Goal: Task Accomplishment & Management: Manage account settings

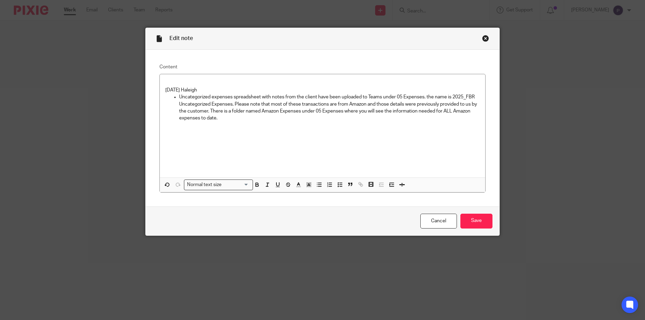
drag, startPoint x: 224, startPoint y: 119, endPoint x: 222, endPoint y: 125, distance: 6.3
click at [224, 119] on p "Uncategorized expenses spreadsheet with notes from the client have been uploade…" at bounding box center [329, 108] width 301 height 28
click at [165, 92] on p "8/11/25 Haleigh" at bounding box center [322, 90] width 315 height 7
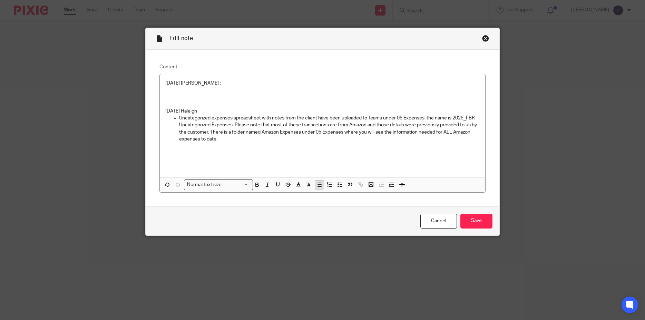
click at [316, 186] on icon "button" at bounding box center [319, 185] width 6 height 6
click at [373, 90] on p "Amazon - COuld you please upload the updated amazon spreadhseet covering the pe…" at bounding box center [329, 90] width 301 height 7
click at [423, 92] on p "Amazon - COuld you please upload the updated amazon spreadsheet covering the pe…" at bounding box center [329, 90] width 301 height 7
click at [269, 90] on p "Amazon - Could you please upload the updated amazon spreadsheet covering the pe…" at bounding box center [329, 90] width 301 height 7
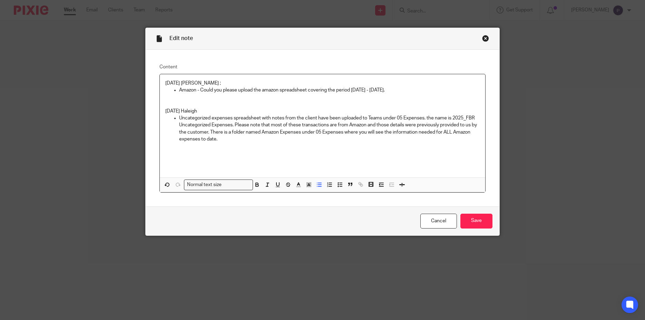
click at [402, 89] on p "Amazon - Could you please upload the amazon spreadsheet covering the period May…" at bounding box center [329, 90] width 301 height 7
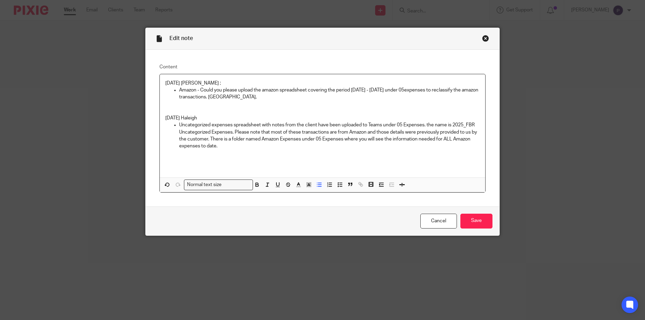
click at [260, 90] on p "Amazon - Could you please upload the amazon spreadsheet covering the period May…" at bounding box center [329, 94] width 301 height 14
click at [268, 88] on p "Amazon - Could you please upload the updted amazon spreadsheet covering the per…" at bounding box center [329, 94] width 301 height 14
click at [266, 98] on p "Amazon - Could you please upload the updated amazon spreadsheet covering the pe…" at bounding box center [329, 94] width 301 height 14
drag, startPoint x: 254, startPoint y: 97, endPoint x: 410, endPoint y: 107, distance: 156.0
click at [409, 105] on div "8/12/2025 Penny ; Amazon - Could you please upload the updated amazon spreadshe…" at bounding box center [323, 125] width 326 height 103
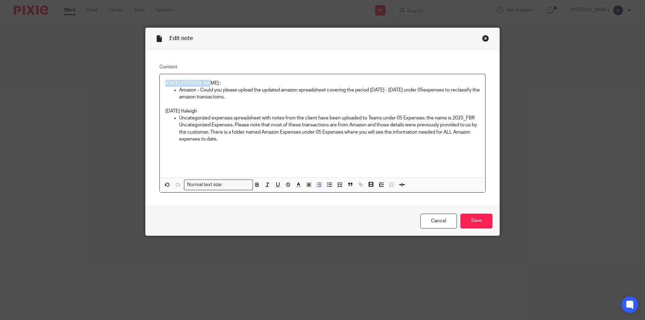
drag, startPoint x: 60, startPoint y: 78, endPoint x: 30, endPoint y: 79, distance: 30.0
click at [30, 79] on div "Edit note Content 8/12/2025 Penny ; Amazon - Could you please upload the update…" at bounding box center [322, 160] width 645 height 320
click at [474, 225] on input "Save" at bounding box center [477, 221] width 32 height 15
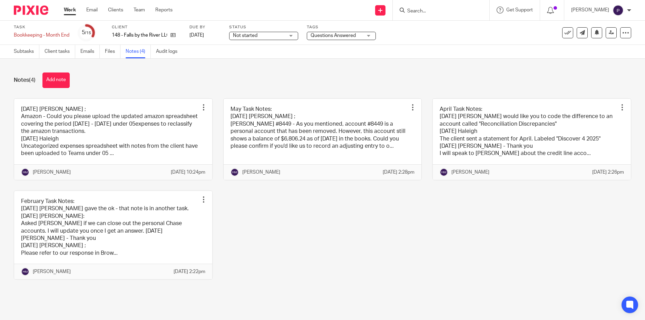
click at [74, 12] on link "Work" at bounding box center [70, 10] width 12 height 7
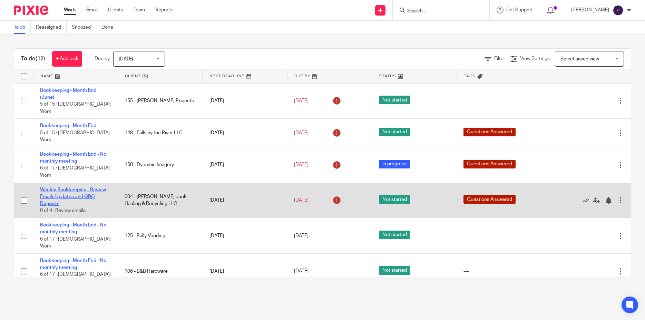
click at [70, 187] on link "Weekly Bookkeeping - Review Emails Updates and QBO Deposits" at bounding box center [73, 196] width 66 height 19
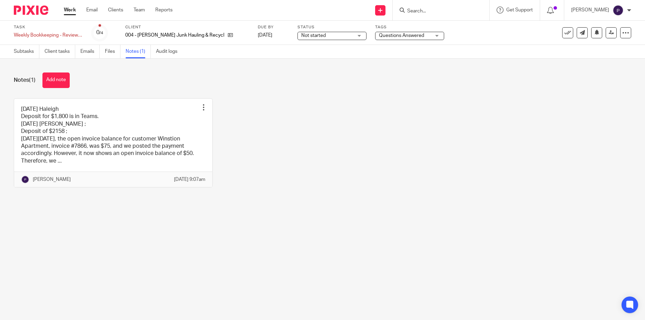
click at [115, 125] on link at bounding box center [113, 143] width 198 height 89
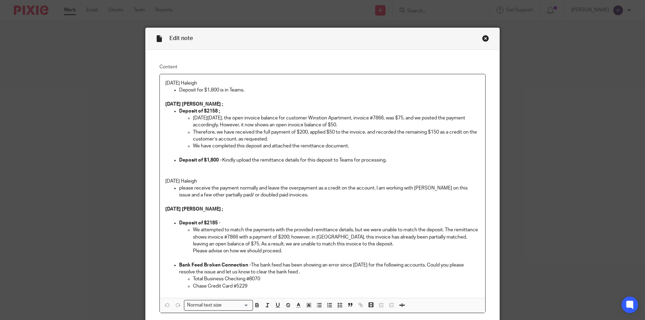
click at [162, 82] on div "8/11/25 Haleigh Deposit for $1,800 is in Teams. 08/11/2025 Penny ; Deposit of $…" at bounding box center [323, 186] width 326 height 224
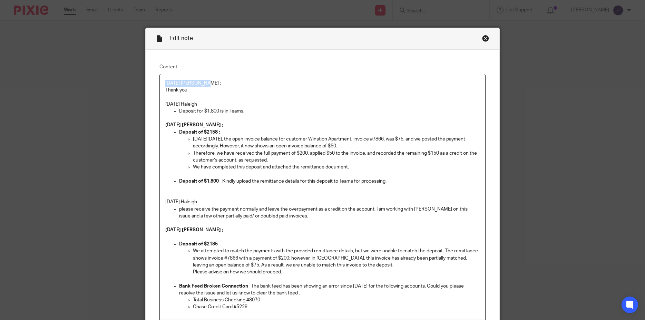
drag, startPoint x: 219, startPoint y: 82, endPoint x: 4, endPoint y: 74, distance: 214.9
click at [4, 74] on div "Edit note Content 8/12/2025 Penny ; Thank you. 8/11/25 Haleigh Deposit for $1,8…" at bounding box center [322, 160] width 645 height 320
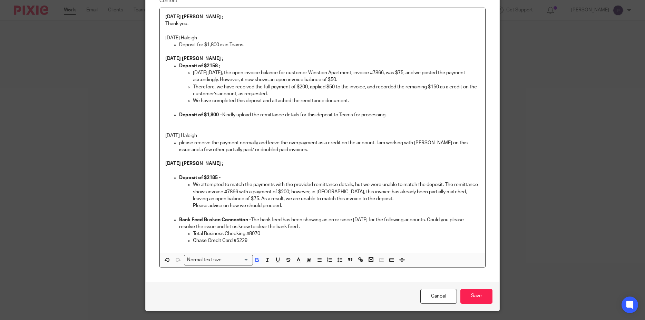
scroll to position [85, 0]
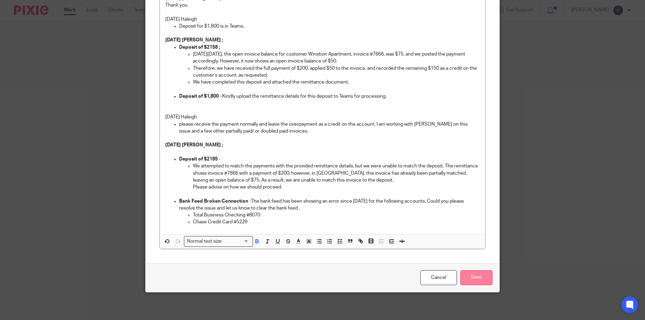
click at [475, 278] on input "Save" at bounding box center [477, 277] width 32 height 15
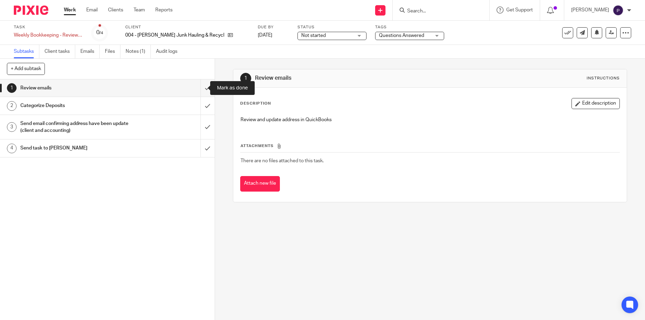
click at [200, 90] on input "submit" at bounding box center [107, 87] width 215 height 17
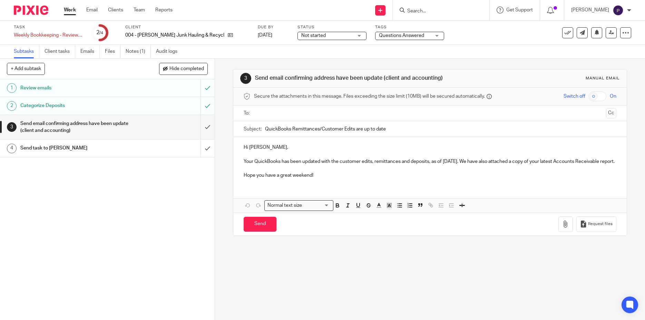
drag, startPoint x: 390, startPoint y: 133, endPoint x: 261, endPoint y: 134, distance: 129.5
click at [265, 134] on input "QuickBooks Remittances/Customer Edits are up to date" at bounding box center [440, 129] width 351 height 16
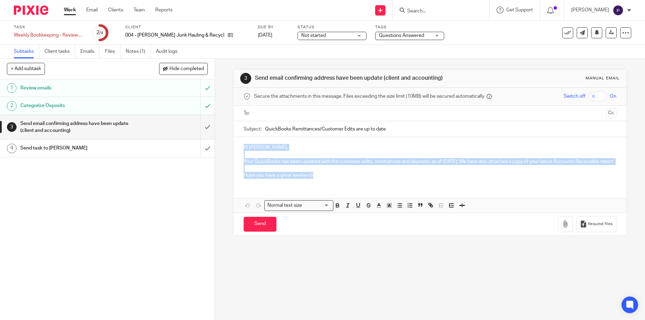
drag, startPoint x: 316, startPoint y: 187, endPoint x: 239, endPoint y: 152, distance: 84.3
click at [239, 152] on div "Hi Martin, Your QuickBooks has been updated with the customer edits, remittance…" at bounding box center [430, 160] width 394 height 47
copy div "Hi Martin, Your QuickBooks has been updated with the customer edits, remittance…"
click at [201, 128] on input "submit" at bounding box center [107, 127] width 215 height 25
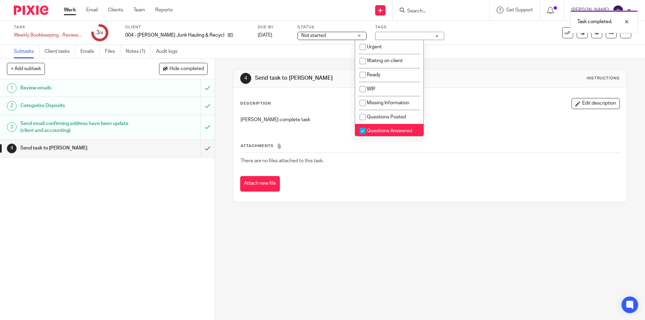
scroll to position [17, 0]
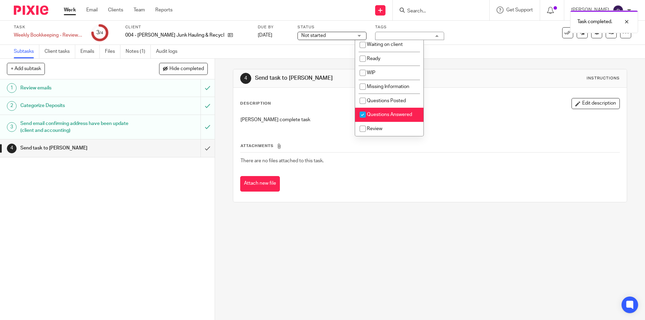
click at [364, 116] on input "checkbox" at bounding box center [362, 114] width 13 height 13
checkbox input "false"
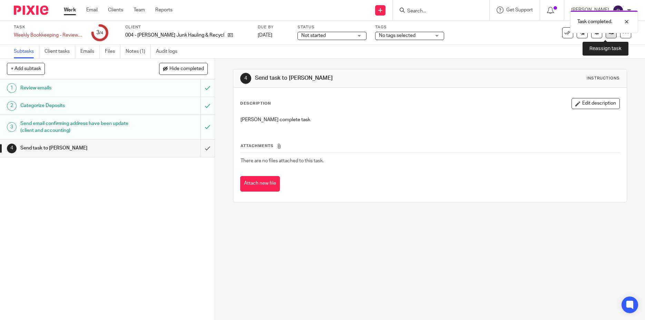
click at [606, 34] on link at bounding box center [611, 32] width 11 height 11
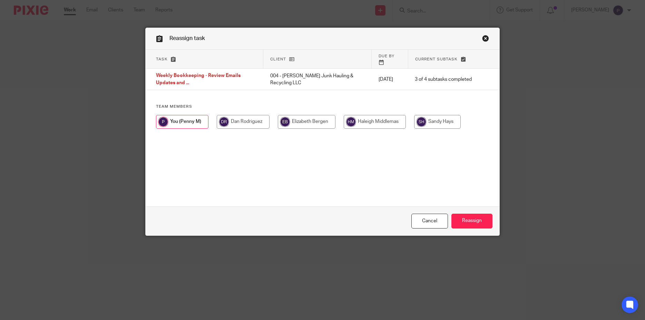
click at [362, 119] on input "radio" at bounding box center [375, 122] width 62 height 14
radio input "true"
click at [477, 222] on input "Reassign" at bounding box center [472, 221] width 41 height 15
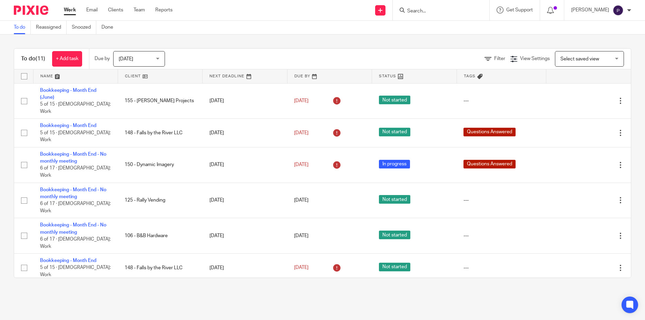
click at [88, 287] on link "Bookkeeping - Month End - AS" at bounding box center [73, 289] width 67 height 5
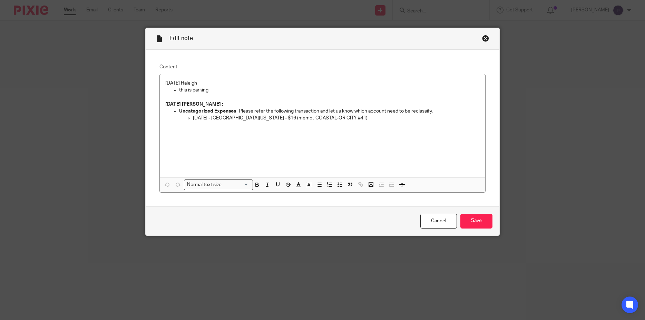
click at [162, 83] on div "8/11/25 Haleigh this is parking 08/11/2025 Penny ; Uncategorized Expenses - Ple…" at bounding box center [323, 125] width 326 height 103
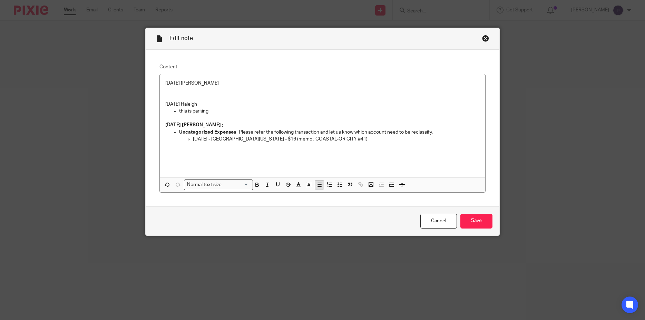
click at [317, 184] on icon "button" at bounding box center [319, 185] width 6 height 6
drag, startPoint x: 202, startPoint y: 81, endPoint x: 71, endPoint y: 81, distance: 130.5
click at [71, 81] on div "Edit note Content 8/12/2025 Penny Thank you. we have reclassified to parking. 8…" at bounding box center [322, 160] width 645 height 320
click at [478, 221] on input "Save" at bounding box center [477, 221] width 32 height 15
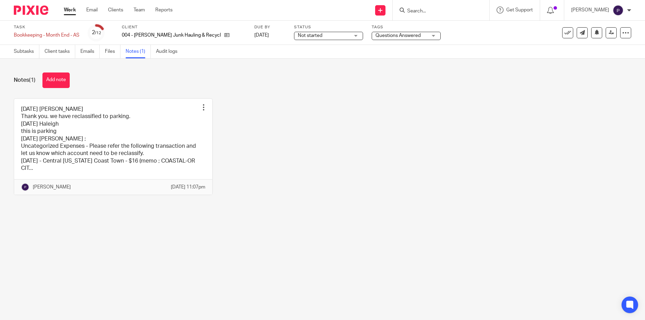
click at [397, 36] on span "Questions Answered" at bounding box center [398, 35] width 45 height 5
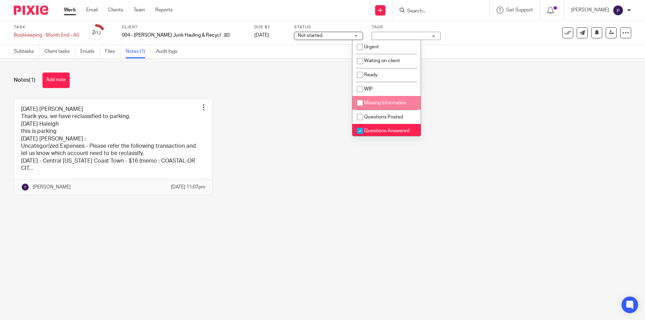
scroll to position [17, 0]
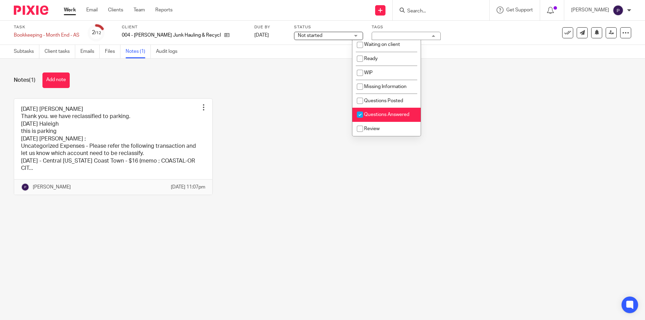
click at [361, 114] on input "checkbox" at bounding box center [360, 114] width 13 height 13
checkbox input "false"
click at [359, 130] on input "checkbox" at bounding box center [360, 128] width 13 height 13
checkbox input "true"
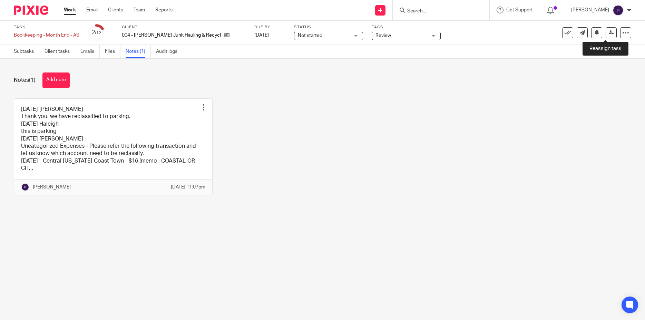
drag, startPoint x: 603, startPoint y: 33, endPoint x: 600, endPoint y: 35, distance: 3.9
click at [609, 34] on icon at bounding box center [611, 32] width 5 height 5
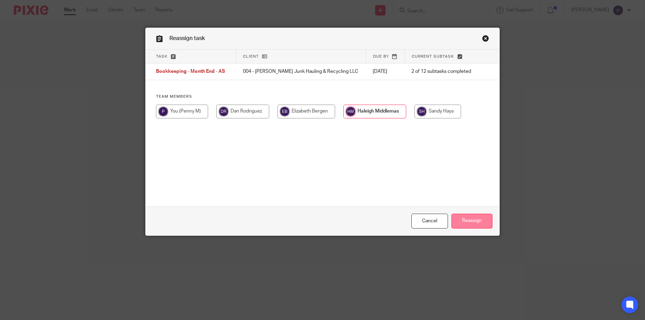
click at [470, 224] on input "Reassign" at bounding box center [472, 221] width 41 height 15
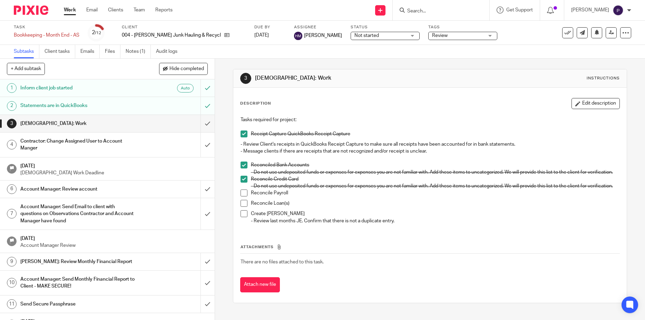
click at [68, 9] on link "Work" at bounding box center [70, 10] width 12 height 7
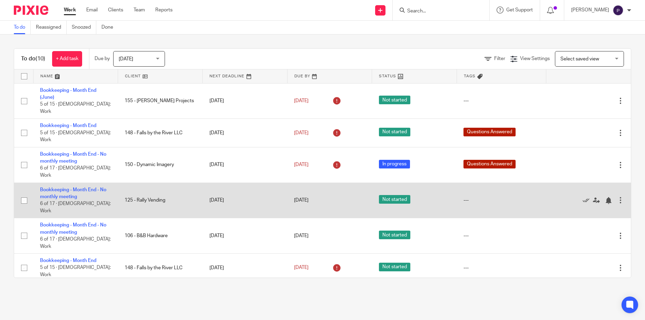
scroll to position [86, 0]
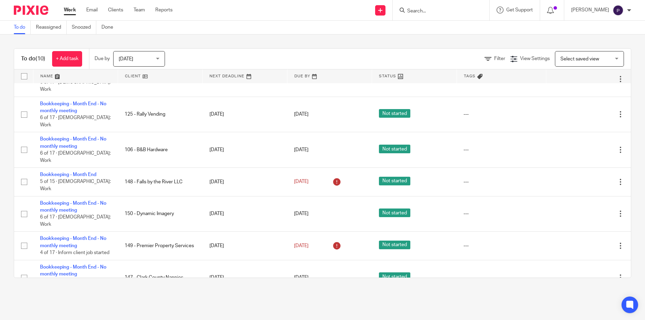
click at [78, 300] on link "Bookkeeping - Month End" at bounding box center [68, 302] width 56 height 5
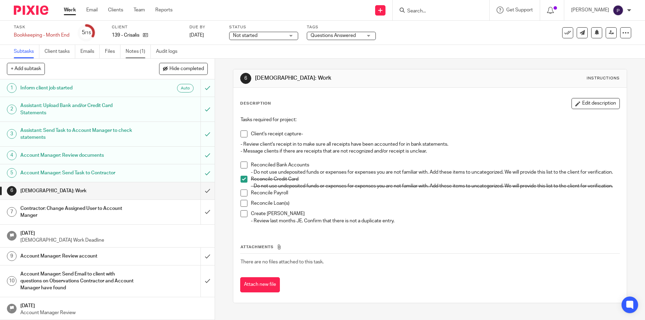
click at [140, 51] on link "Notes (1)" at bounding box center [138, 51] width 25 height 13
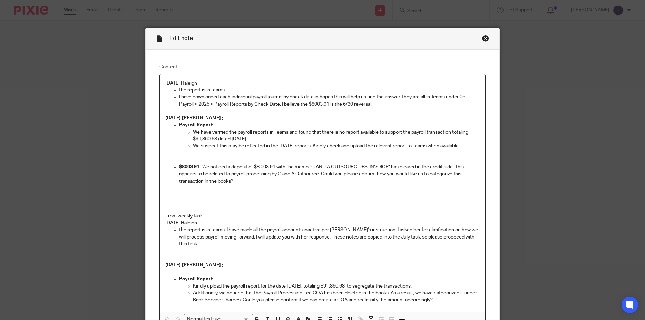
click at [162, 83] on div "8/11/25 Haleigh the report is in teams I have downloaded each individual payrol…" at bounding box center [323, 193] width 326 height 238
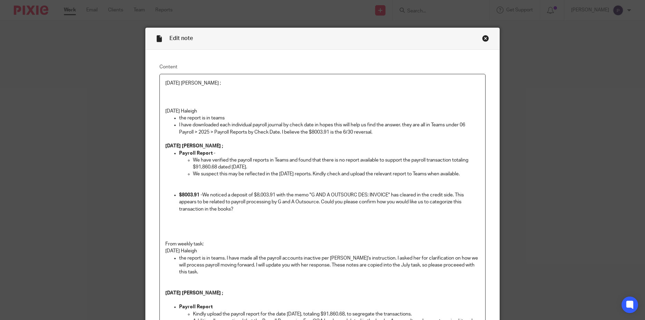
scroll to position [106, 0]
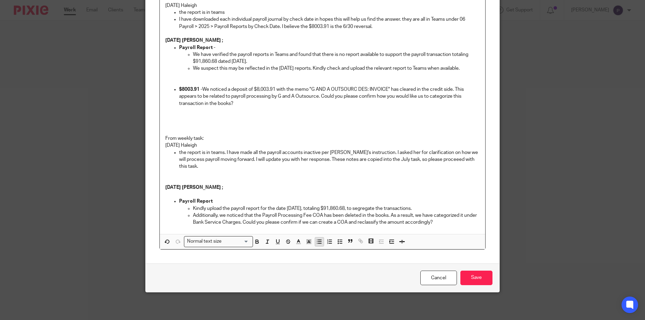
click at [318, 243] on line "button" at bounding box center [319, 243] width 3 height 0
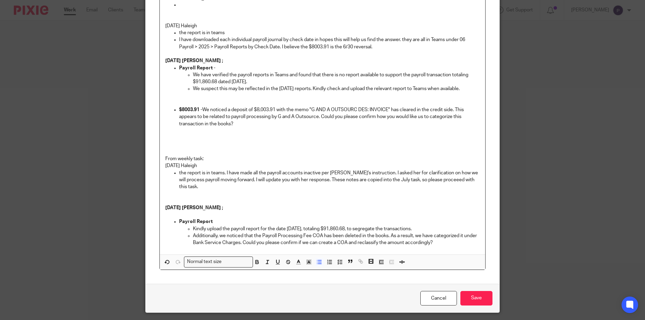
scroll to position [0, 0]
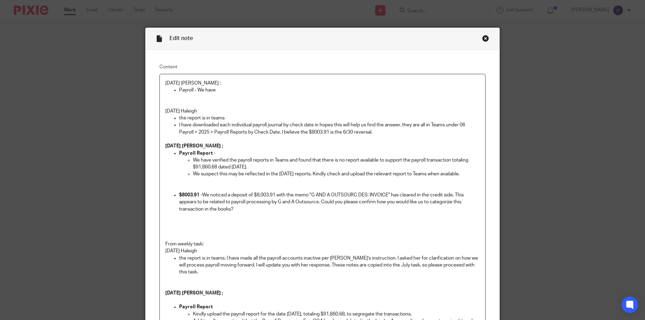
click at [230, 116] on p "the report is in teams" at bounding box center [329, 118] width 301 height 7
drag, startPoint x: 226, startPoint y: 115, endPoint x: 266, endPoint y: 117, distance: 40.4
click at [266, 117] on p "the report is in teams 8/12/2025 Penny - Thank you" at bounding box center [329, 118] width 301 height 7
copy p "8/12/2025 Penny -"
click at [385, 131] on p "I have downloaded each individual payroll journal by check date in hopes this w…" at bounding box center [329, 129] width 301 height 14
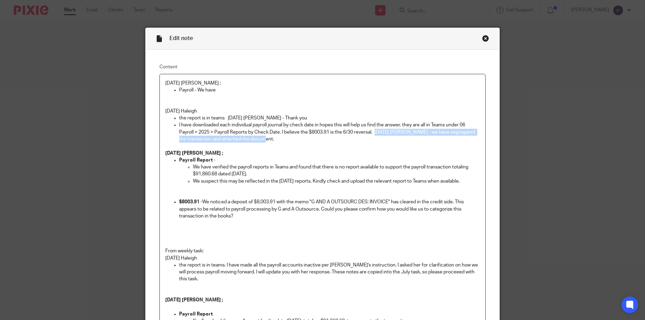
drag, startPoint x: 373, startPoint y: 132, endPoint x: 375, endPoint y: 140, distance: 8.4
click at [375, 140] on p "I have downloaded each individual payroll journal by check date in hopes this w…" at bounding box center [329, 132] width 301 height 21
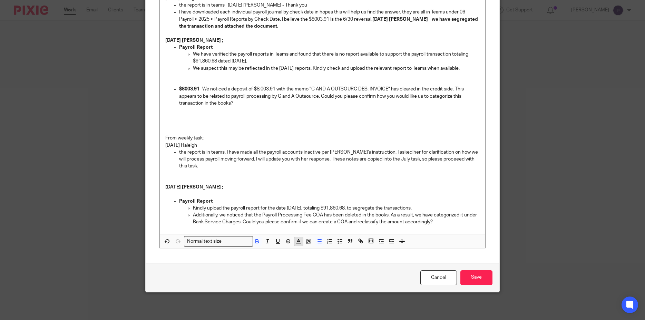
click at [298, 240] on icon "button" at bounding box center [299, 241] width 6 height 6
click at [354, 258] on li "color:#FA28FF" at bounding box center [356, 257] width 5 height 5
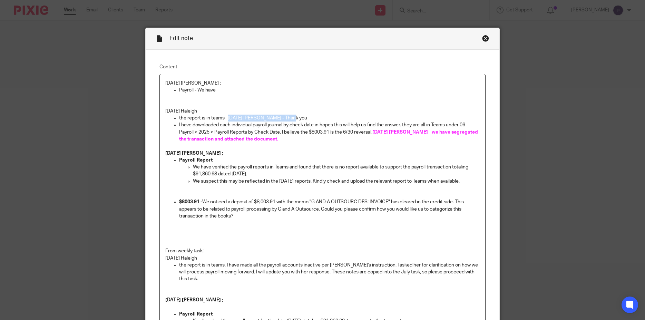
drag, startPoint x: 225, startPoint y: 117, endPoint x: 297, endPoint y: 116, distance: 71.5
click at [297, 116] on p "the report is in teams 8/12/2025 Penny - Thank you" at bounding box center [329, 118] width 301 height 7
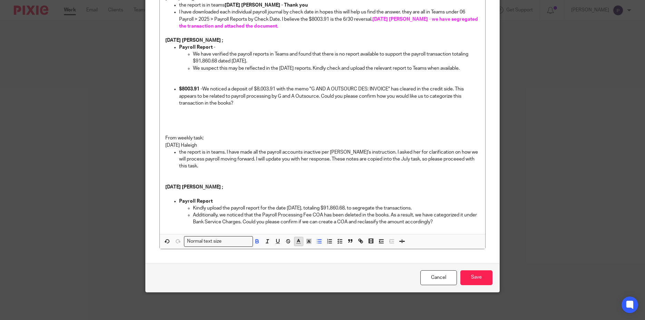
click at [296, 240] on icon "button" at bounding box center [299, 241] width 6 height 6
click at [354, 258] on li "color:#FA28FF" at bounding box center [356, 257] width 5 height 5
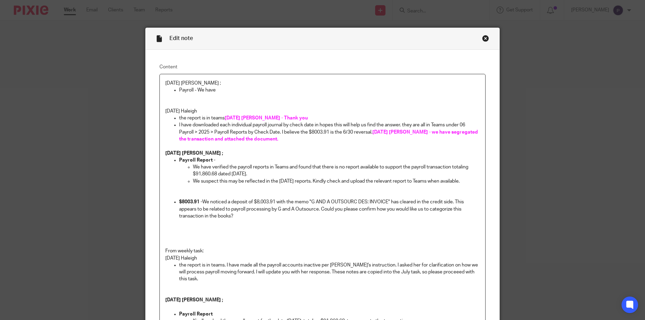
drag, startPoint x: 177, startPoint y: 89, endPoint x: 222, endPoint y: 91, distance: 45.2
click at [222, 91] on p "Payroll - We have" at bounding box center [329, 90] width 301 height 7
drag, startPoint x: 202, startPoint y: 83, endPoint x: 11, endPoint y: 78, distance: 190.3
click at [11, 78] on div "Edit note Content 8/12/2025 Penny ; Please refer our response in Pink. 8/11/25 …" at bounding box center [322, 160] width 645 height 320
click at [240, 88] on p "Please refer our response in Pink." at bounding box center [329, 90] width 301 height 7
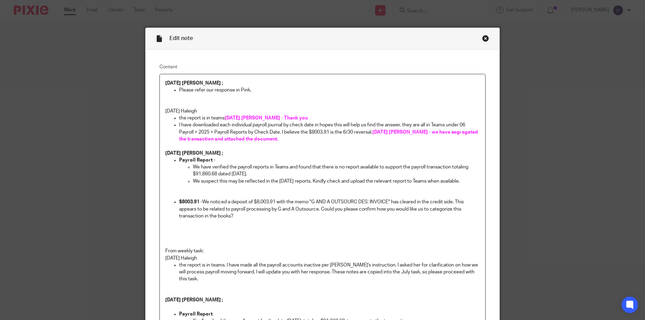
click at [240, 88] on p "Please refer our response in Pink." at bounding box center [329, 90] width 301 height 7
click at [243, 90] on p "Please refer our response in Pink." at bounding box center [329, 90] width 301 height 7
drag, startPoint x: 239, startPoint y: 89, endPoint x: 259, endPoint y: 89, distance: 19.3
click at [259, 89] on p "Please refer our response in Pink." at bounding box center [329, 90] width 301 height 7
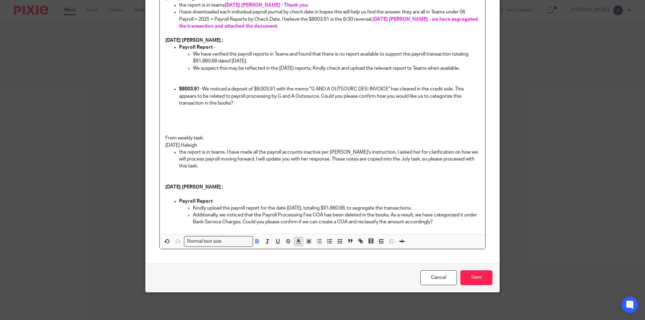
click at [296, 241] on icon "button" at bounding box center [299, 241] width 6 height 6
click at [354, 257] on li "color:#FA28FF" at bounding box center [356, 257] width 5 height 5
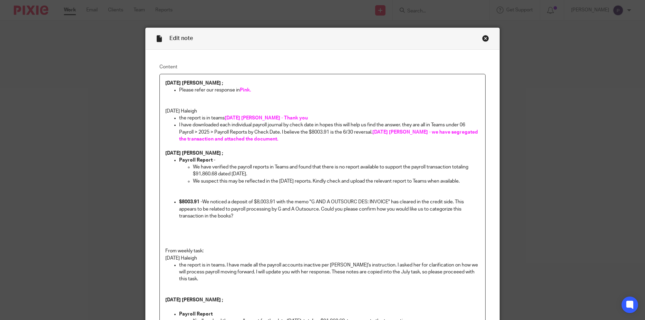
click at [299, 151] on p "[DATE] [PERSON_NAME] ;" at bounding box center [322, 153] width 315 height 7
click at [314, 147] on p at bounding box center [322, 146] width 315 height 7
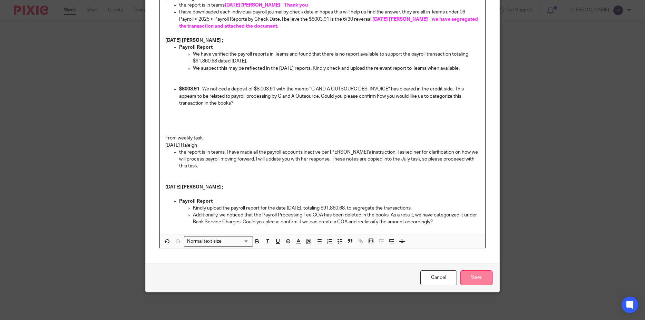
click at [481, 282] on input "Save" at bounding box center [477, 277] width 32 height 15
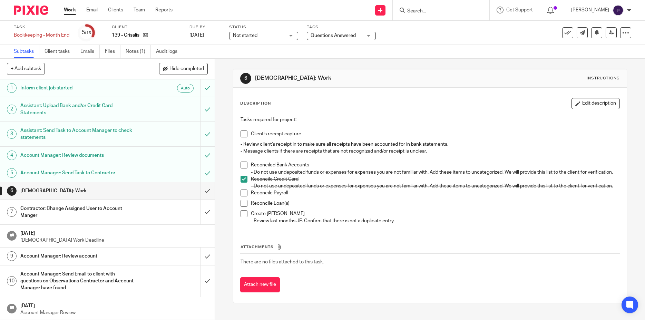
click at [242, 136] on span at bounding box center [244, 134] width 7 height 7
click at [243, 166] on span at bounding box center [244, 165] width 7 height 7
click at [138, 52] on link "Notes (1)" at bounding box center [138, 51] width 25 height 13
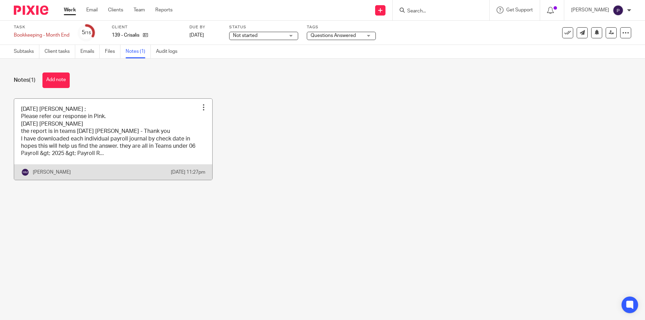
click at [117, 115] on link at bounding box center [113, 139] width 198 height 81
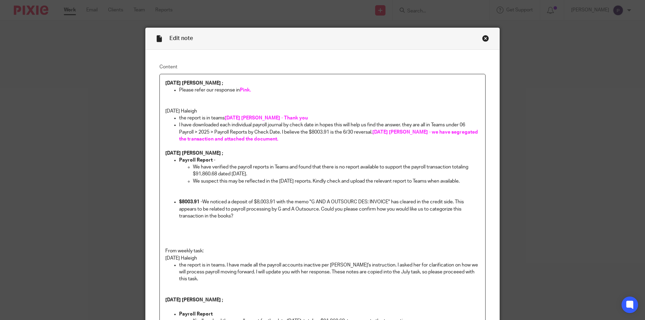
click at [252, 90] on p "Please refer our response in Pink." at bounding box center [329, 90] width 301 height 7
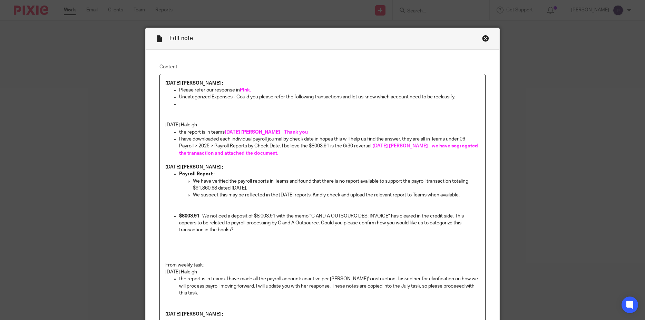
scroll to position [127, 0]
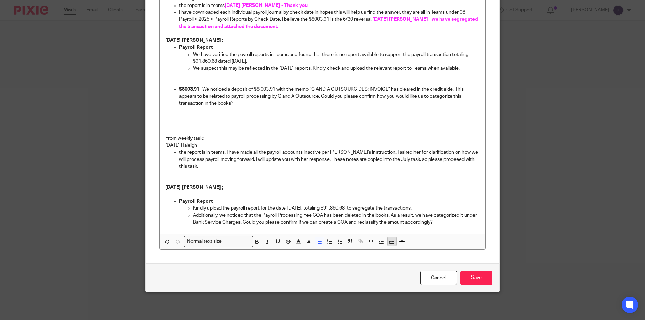
click at [389, 244] on icon "button" at bounding box center [392, 242] width 6 height 6
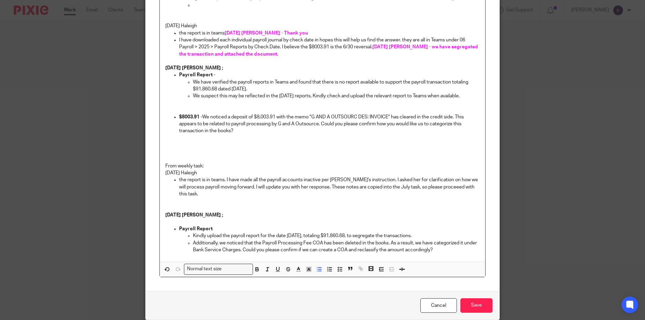
scroll to position [0, 0]
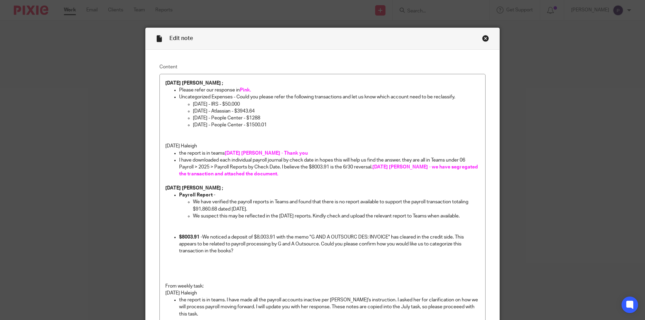
click at [256, 89] on p "Please refer our response in Pink." at bounding box center [329, 90] width 301 height 7
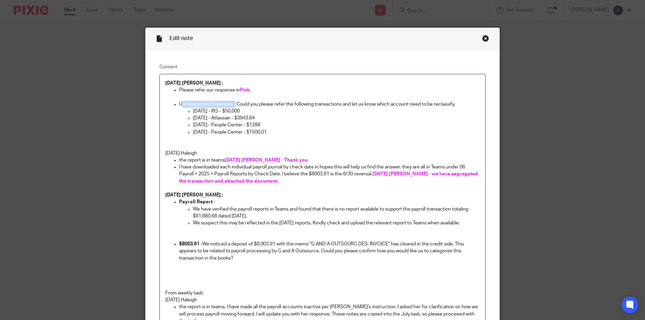
drag, startPoint x: 233, startPoint y: 103, endPoint x: 175, endPoint y: 104, distance: 58.4
click at [179, 104] on li "Uncategorized Expenses - Could you please refer the following transactions and …" at bounding box center [329, 118] width 301 height 35
click at [179, 104] on li "U ncategorized Expenses - Could you please refer the following transactions and…" at bounding box center [329, 118] width 301 height 35
click at [179, 105] on p "U ncategorized Expenses - Could you please refer the following transactions and…" at bounding box center [329, 104] width 301 height 7
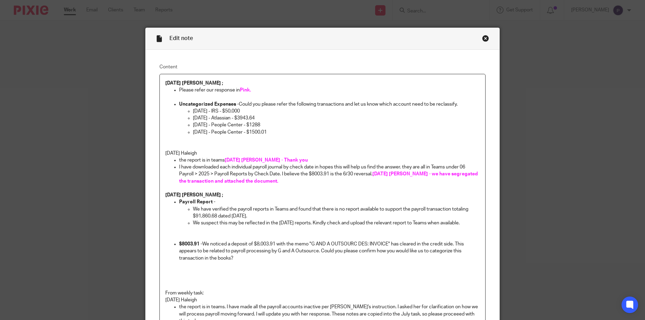
drag, startPoint x: 328, startPoint y: 141, endPoint x: 319, endPoint y: 138, distance: 9.8
click at [328, 141] on p at bounding box center [322, 143] width 315 height 14
click at [276, 125] on p "[DATE] - People Center - $1288" at bounding box center [336, 125] width 287 height 7
click at [267, 118] on p "7/17/2025 - Atlassian - $3943.64" at bounding box center [336, 118] width 287 height 7
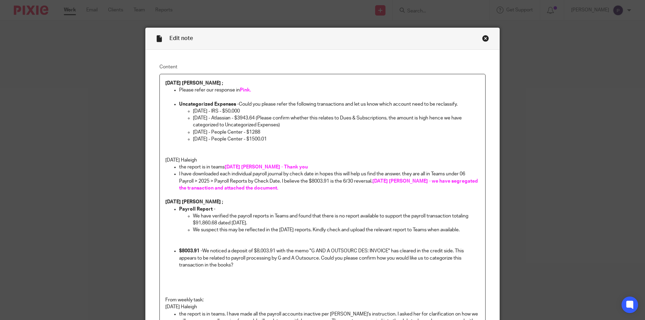
drag, startPoint x: 276, startPoint y: 139, endPoint x: 174, endPoint y: 104, distance: 107.9
click at [179, 104] on li "Uncategorized Expenses - Could you please refer the following transactions and …" at bounding box center [329, 122] width 301 height 42
copy li "Uncategorized Expenses - Could you please refer the following transactions and …"
click at [328, 94] on p "Please refer our response in Pink." at bounding box center [329, 90] width 301 height 7
drag, startPoint x: 237, startPoint y: 104, endPoint x: 461, endPoint y: 103, distance: 224.4
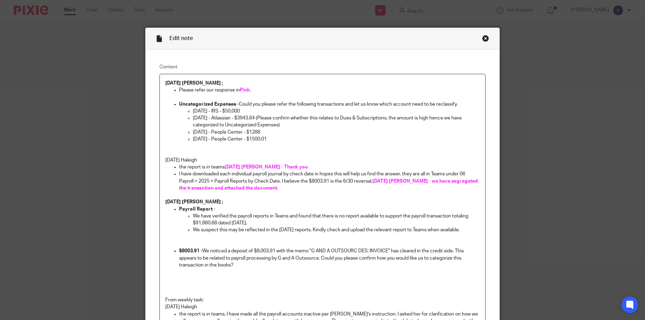
click at [461, 103] on p "Uncategorized Expenses - Could you please refer the following transactions and …" at bounding box center [329, 104] width 301 height 7
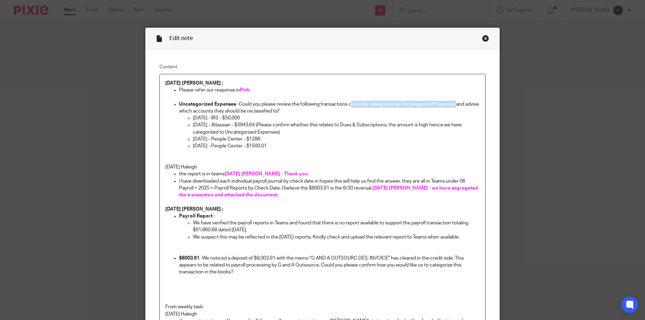
drag, startPoint x: 347, startPoint y: 104, endPoint x: 446, endPoint y: 109, distance: 98.6
click at [448, 106] on p "Uncategorized Expenses - Could you please review the following transactions cur…" at bounding box center [329, 108] width 301 height 14
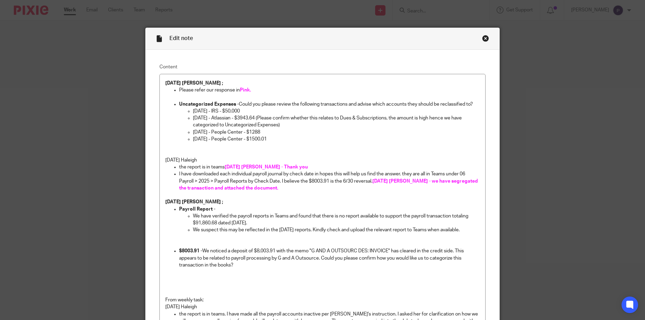
click at [369, 124] on p "7/17/2025 - Atlassian - $3943.64 (Please confirm whether this relates to Dues &…" at bounding box center [336, 122] width 287 height 14
drag, startPoint x: 264, startPoint y: 118, endPoint x: 276, endPoint y: 125, distance: 14.1
click at [276, 125] on p "7/17/2025 - Atlassian - $3943.64 (Please confirm whether this relates to Dues &…" at bounding box center [336, 122] width 287 height 14
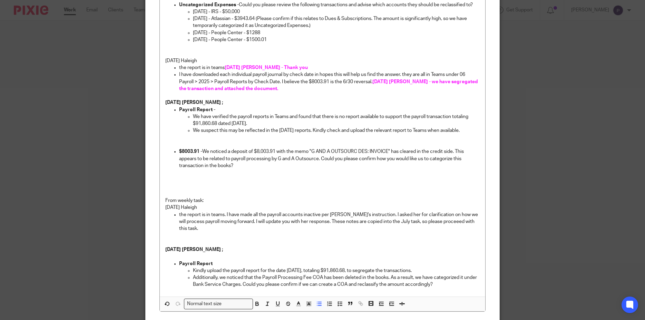
scroll to position [162, 0]
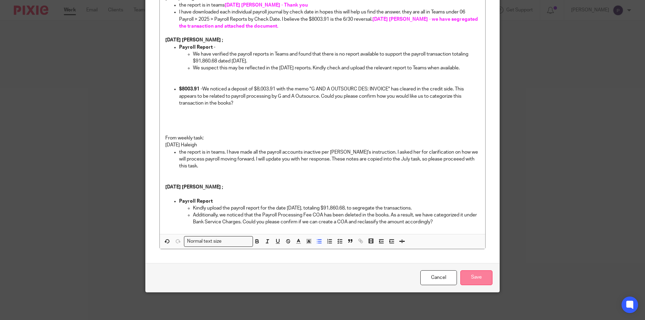
click at [475, 280] on input "Save" at bounding box center [477, 277] width 32 height 15
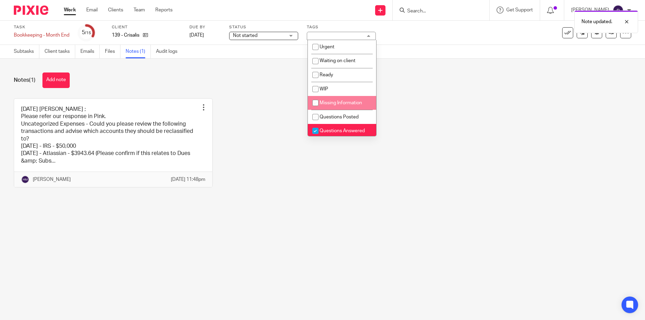
scroll to position [17, 0]
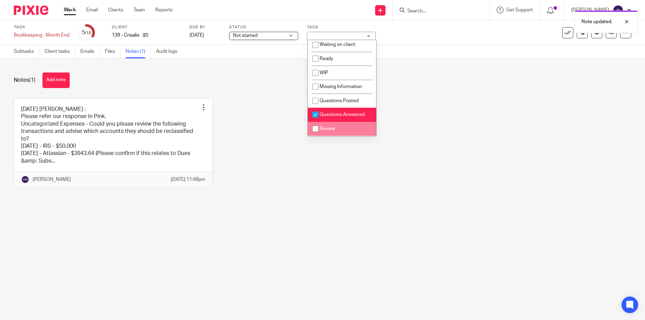
click at [317, 129] on input "checkbox" at bounding box center [315, 128] width 13 height 13
checkbox input "true"
click at [316, 113] on input "checkbox" at bounding box center [315, 114] width 13 height 13
checkbox input "false"
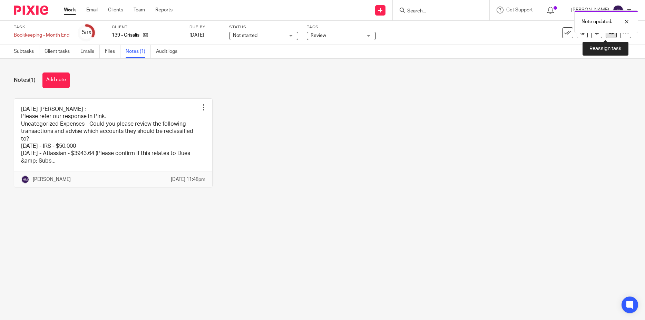
click at [607, 36] on link at bounding box center [611, 32] width 11 height 11
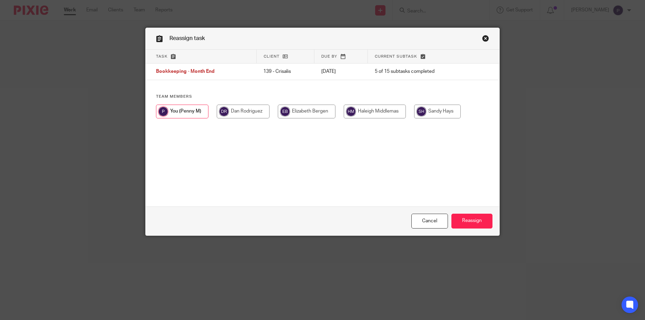
click at [368, 113] on input "radio" at bounding box center [375, 112] width 62 height 14
radio input "true"
click at [470, 218] on input "Reassign" at bounding box center [472, 221] width 41 height 15
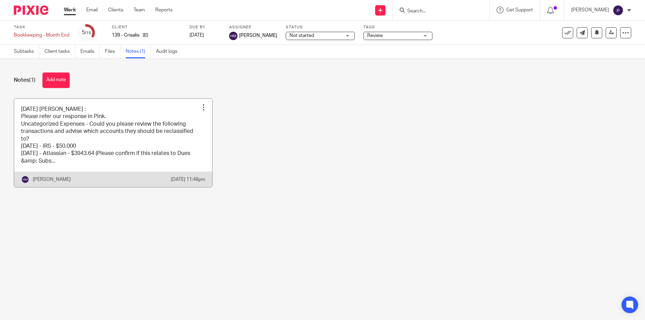
click at [129, 117] on link at bounding box center [113, 143] width 198 height 89
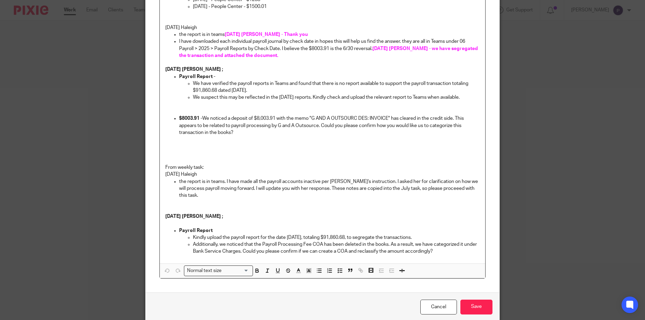
scroll to position [162, 0]
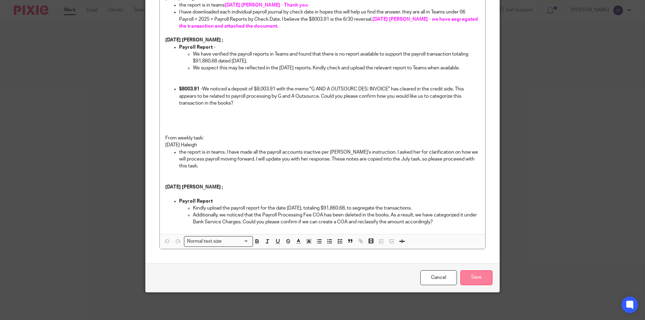
click at [482, 275] on input "Save" at bounding box center [477, 277] width 32 height 15
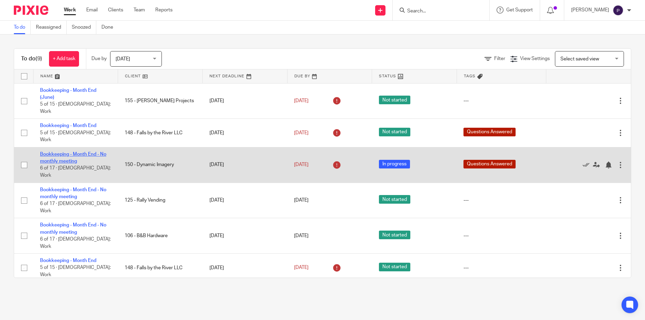
click at [81, 152] on link "Bookkeeping - Month End - No monthly meeting" at bounding box center [73, 158] width 66 height 12
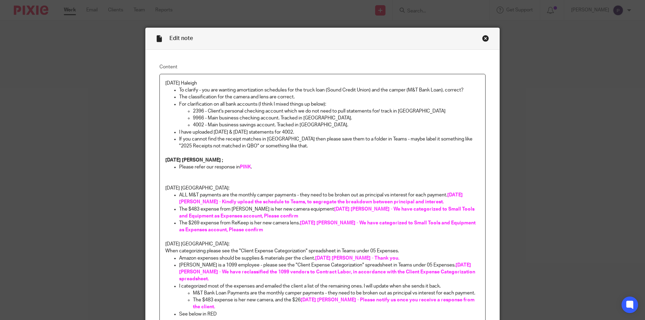
click at [466, 89] on p "To clarify - you are wanting amortization schedules for the truck loan (Sound C…" at bounding box center [329, 90] width 301 height 7
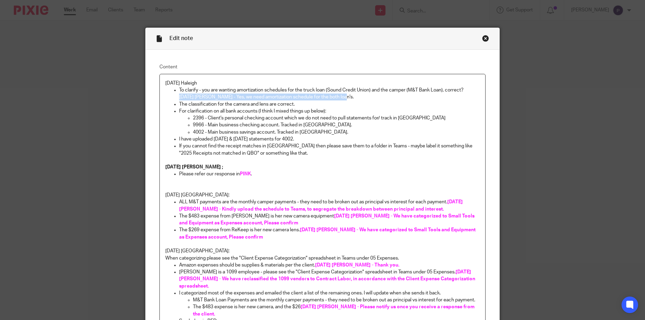
drag, startPoint x: 176, startPoint y: 96, endPoint x: 342, endPoint y: 100, distance: 166.5
click at [342, 100] on ul "To clarify - you are wanting amortization schedules for the truck loan (Sound C…" at bounding box center [322, 94] width 315 height 14
click at [346, 96] on strong "08/12/2025 Penny - Yes, we need amortization schedule for the both loan's." at bounding box center [329, 94] width 301 height 12
click at [304, 104] on p "The classification for the camera and lens are correct." at bounding box center [329, 104] width 301 height 7
drag, startPoint x: 177, startPoint y: 98, endPoint x: 222, endPoint y: 98, distance: 45.2
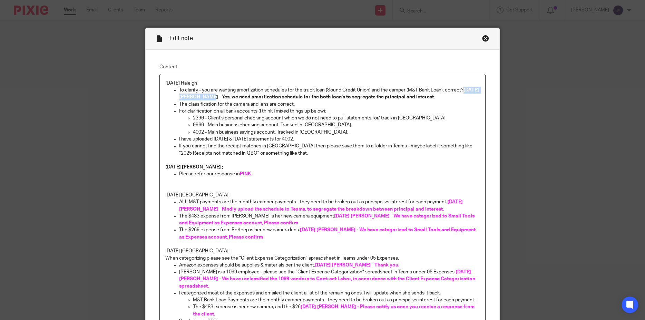
click at [222, 98] on strong "[DATE] [PERSON_NAME] - Yes, we need amortization schedule for the both loan's t…" at bounding box center [329, 94] width 301 height 12
copy strong "08/12/2025 Penny -"
click at [296, 102] on p "The classification for the camera and lens are correct." at bounding box center [329, 104] width 301 height 7
click at [331, 112] on p "For clarification on all bank accounts (I think I mixed things up below):" at bounding box center [329, 111] width 301 height 7
drag, startPoint x: 296, startPoint y: 103, endPoint x: 341, endPoint y: 104, distance: 45.6
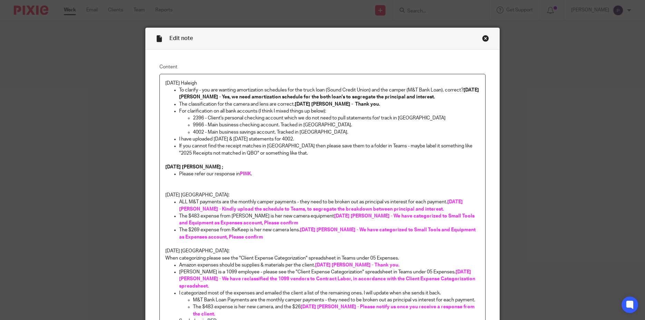
click at [341, 104] on p "The classification for the camera and lens are correct. 08/12/2025 Penny - Than…" at bounding box center [329, 104] width 301 height 7
copy p "[DATE] [PERSON_NAME] -"
drag, startPoint x: 296, startPoint y: 104, endPoint x: 341, endPoint y: 104, distance: 44.9
click at [341, 104] on strong "08/12/2025 Penny - Thank you." at bounding box center [337, 104] width 85 height 5
copy strong "[DATE] [PERSON_NAME] -"
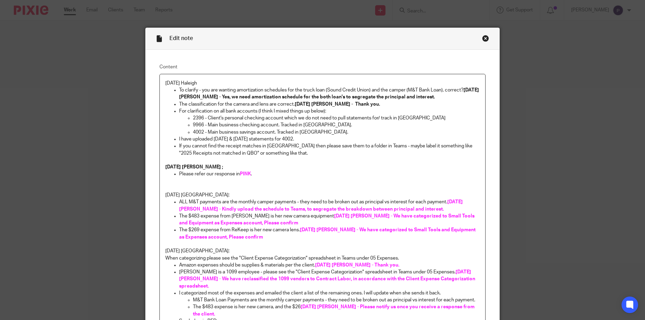
click at [332, 112] on p "For clarification on all bank accounts (I think I mixed things up below):" at bounding box center [329, 111] width 301 height 7
drag, startPoint x: 182, startPoint y: 111, endPoint x: 433, endPoint y: 114, distance: 251.4
click at [433, 114] on li "For clarification on all bank accounts (I think I mixed things up below): 08/12…" at bounding box center [329, 122] width 301 height 28
drag, startPoint x: 176, startPoint y: 111, endPoint x: 425, endPoint y: 111, distance: 248.9
click at [425, 111] on p "For clarification on all bank accounts (I think I mixed things up below): 08/12…" at bounding box center [329, 111] width 301 height 7
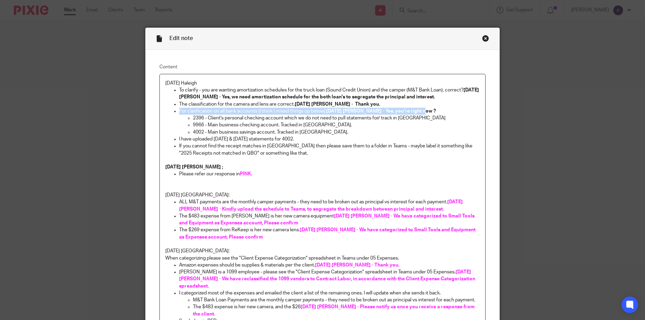
copy p "For clarification on all bank accounts (I think I mixed things up below): 08/12…"
click at [402, 114] on p "For clarification on all bank accounts (I think I mixed things up below): 08/12…" at bounding box center [329, 111] width 301 height 7
drag, startPoint x: 375, startPoint y: 111, endPoint x: 439, endPoint y: 111, distance: 64.2
click at [439, 111] on p "For clarification on all bank accounts (I think I mixed things up below): 08/12…" at bounding box center [329, 111] width 301 height 7
drag, startPoint x: 374, startPoint y: 110, endPoint x: 442, endPoint y: 110, distance: 68.4
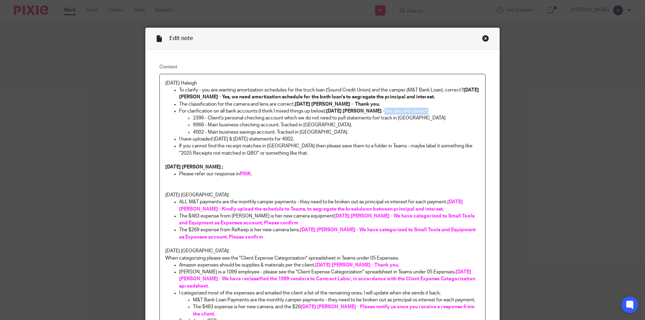
click at [442, 110] on p "For clarification on all bank accounts (I think I mixed things up below): 08/12…" at bounding box center [329, 111] width 301 height 7
click at [433, 121] on p "2396 - Client's personal checking account which we do not need to pull statemen…" at bounding box center [336, 118] width 287 height 7
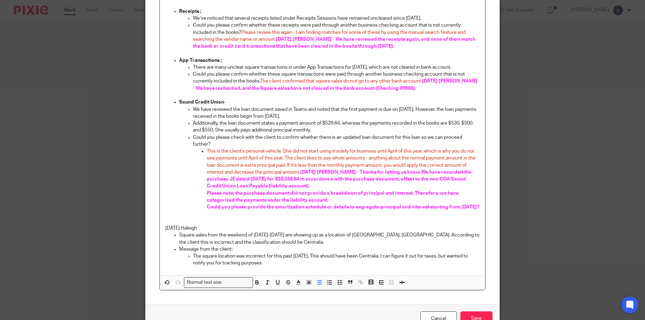
scroll to position [630, 0]
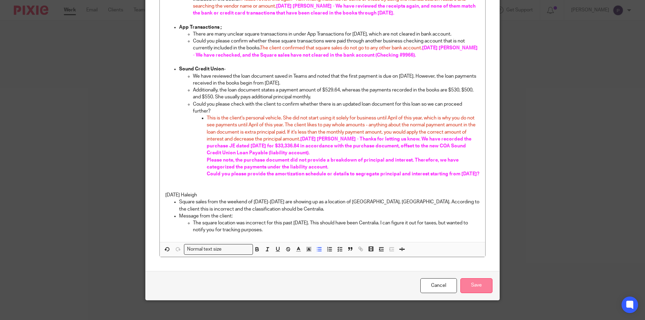
click at [475, 291] on input "Save" at bounding box center [477, 285] width 32 height 15
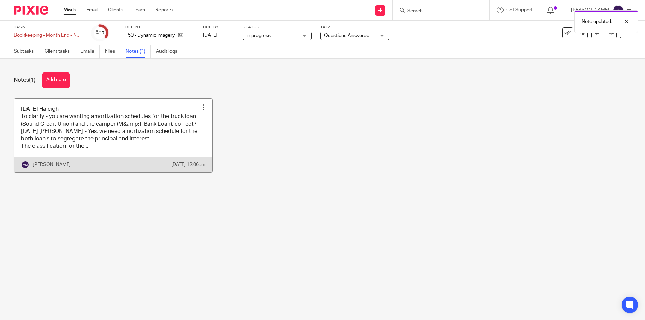
click at [99, 144] on link at bounding box center [113, 136] width 198 height 74
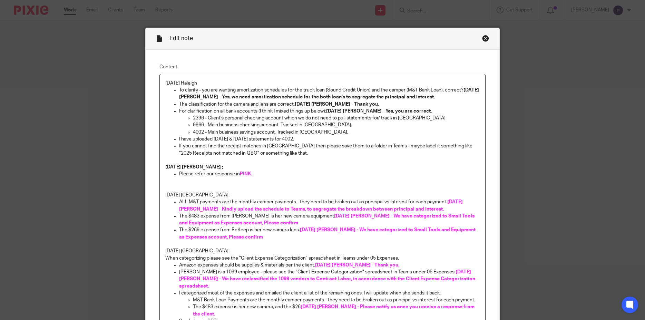
click at [305, 139] on p "I have uploaded [DATE] & [DATE] statements for 4002." at bounding box center [329, 139] width 301 height 7
drag, startPoint x: 294, startPoint y: 104, endPoint x: 364, endPoint y: 105, distance: 69.7
click at [364, 105] on strong "[DATE] [PERSON_NAME] - Thank you." at bounding box center [337, 104] width 84 height 5
copy strong "[DATE] [PERSON_NAME] - Thank you."
click at [310, 139] on p "I have uploaded [DATE] & [DATE] statements for 4002." at bounding box center [329, 139] width 301 height 7
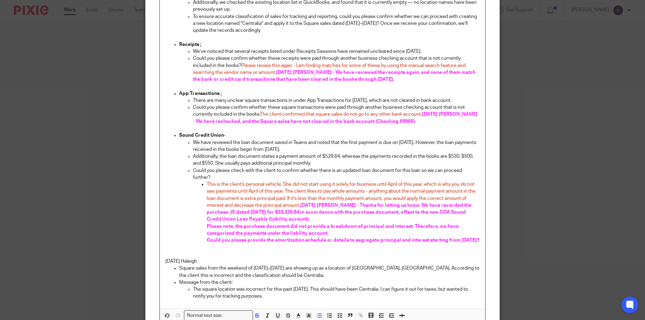
scroll to position [645, 0]
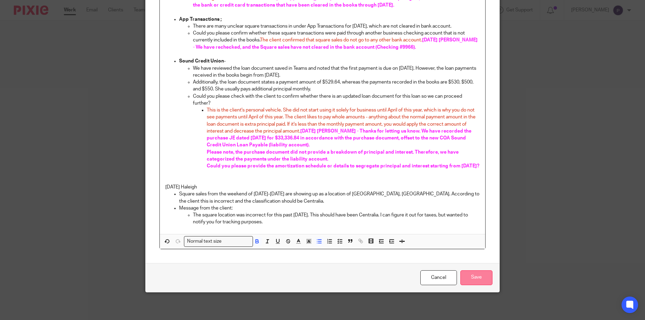
click at [473, 278] on input "Save" at bounding box center [477, 277] width 32 height 15
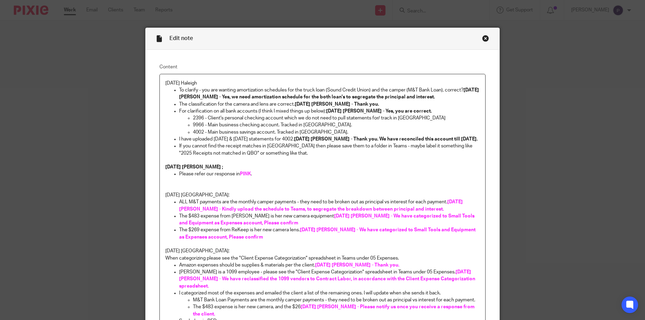
click at [303, 153] on p "If you cannot find the receipt matches in [GEOGRAPHIC_DATA] then please save th…" at bounding box center [329, 150] width 301 height 14
drag, startPoint x: 299, startPoint y: 139, endPoint x: 344, endPoint y: 139, distance: 44.5
click at [344, 139] on strong "[DATE] [PERSON_NAME] - Thank you. We have reconciled this account till [DATE]." at bounding box center [386, 139] width 184 height 5
copy strong "[DATE] [PERSON_NAME] -"
click at [286, 154] on p "If you cannot find the receipt matches in [GEOGRAPHIC_DATA] then please save th…" at bounding box center [329, 150] width 301 height 14
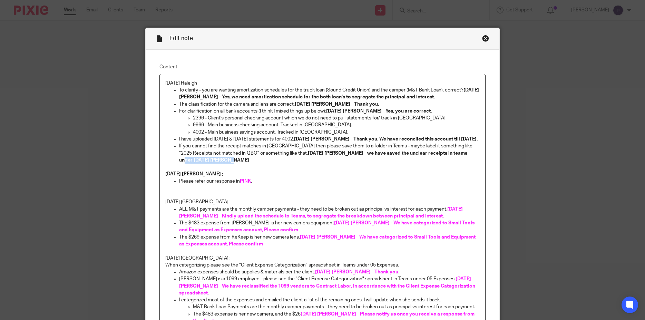
drag, startPoint x: 426, startPoint y: 152, endPoint x: 475, endPoint y: 151, distance: 49.0
click at [475, 151] on p "If you cannot find the receipt matches in [GEOGRAPHIC_DATA] then please save th…" at bounding box center [329, 153] width 301 height 21
click at [410, 152] on strong "[DATE] [PERSON_NAME] - we have saved the unclear receipts in teams under 05 Exp…" at bounding box center [323, 157] width 289 height 12
click at [263, 164] on p "If you cannot find the receipt matches in [GEOGRAPHIC_DATA] then please save th…" at bounding box center [329, 153] width 301 height 21
click at [327, 161] on p "If you cannot find the receipt matches in [GEOGRAPHIC_DATA] then please save th…" at bounding box center [329, 153] width 301 height 21
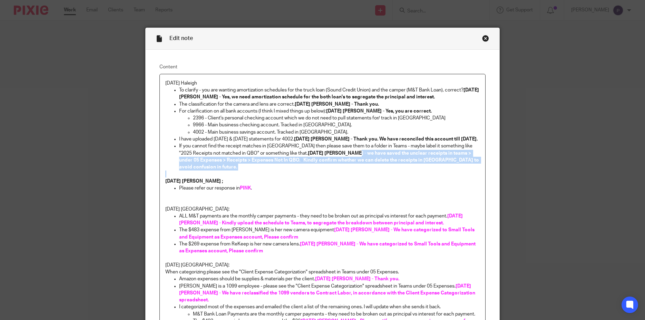
drag, startPoint x: 310, startPoint y: 153, endPoint x: 454, endPoint y: 164, distance: 144.4
copy strong "we have saved the unclear receipts in teams > under 05 Expenses > Receipts > Ex…"
click at [337, 178] on p "[DATE] [PERSON_NAME] ;" at bounding box center [322, 181] width 315 height 7
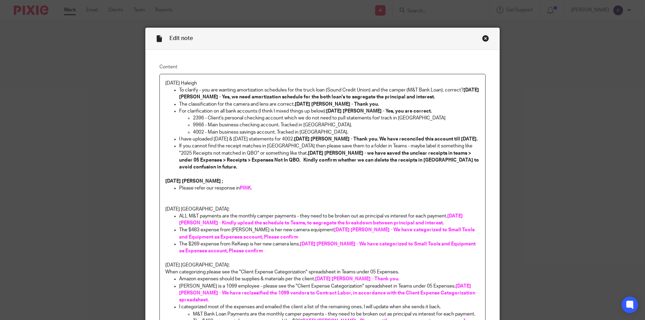
click at [310, 153] on strong "[DATE] [PERSON_NAME] - we have saved the unclear receipts in teams > under 05 E…" at bounding box center [329, 160] width 301 height 19
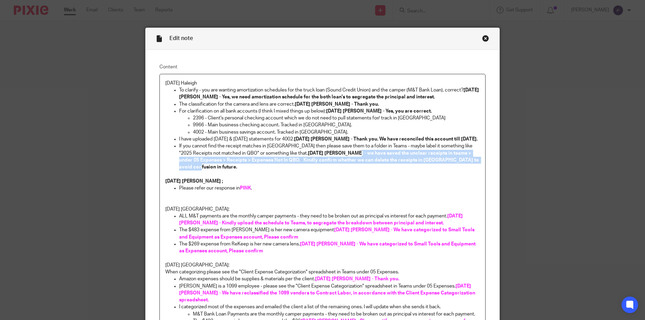
drag, startPoint x: 310, startPoint y: 153, endPoint x: 452, endPoint y: 162, distance: 141.5
click at [452, 162] on p "If you cannot find the receipt matches in [GEOGRAPHIC_DATA] then please save th…" at bounding box center [329, 157] width 301 height 28
drag, startPoint x: 310, startPoint y: 153, endPoint x: 439, endPoint y: 165, distance: 129.7
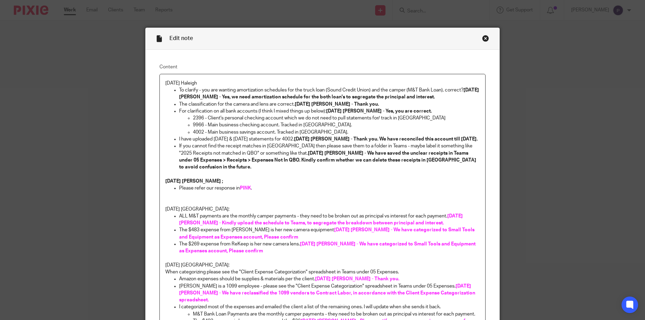
click at [407, 185] on p "Please refer our response in PINK ." at bounding box center [329, 188] width 301 height 7
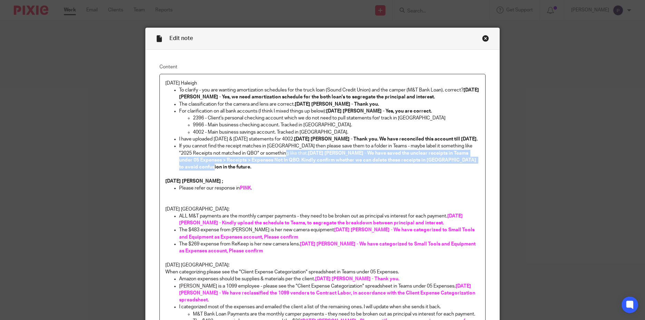
drag, startPoint x: 264, startPoint y: 152, endPoint x: 461, endPoint y: 161, distance: 197.0
click at [461, 161] on p "If you cannot find the receipt matches in [GEOGRAPHIC_DATA] then please save th…" at bounding box center [329, 157] width 301 height 28
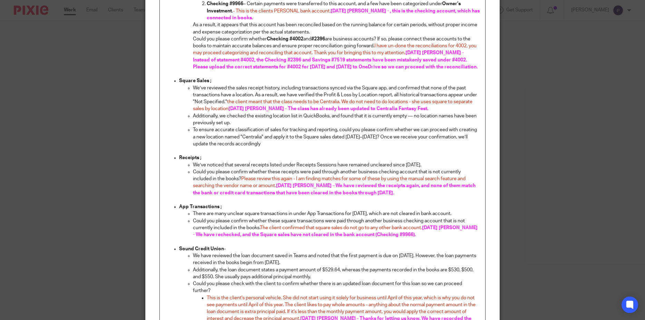
scroll to position [645, 0]
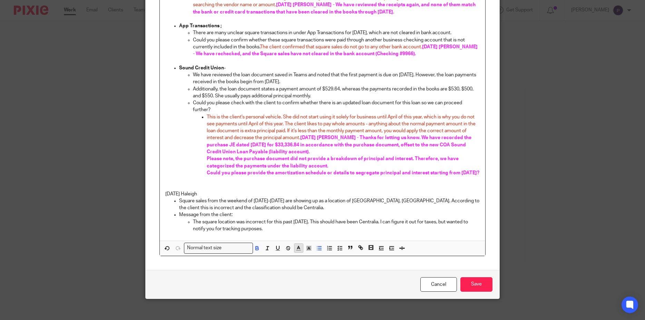
click at [298, 248] on line "button" at bounding box center [299, 248] width 2 height 0
click at [305, 261] on li "color:#E27300" at bounding box center [307, 263] width 5 height 5
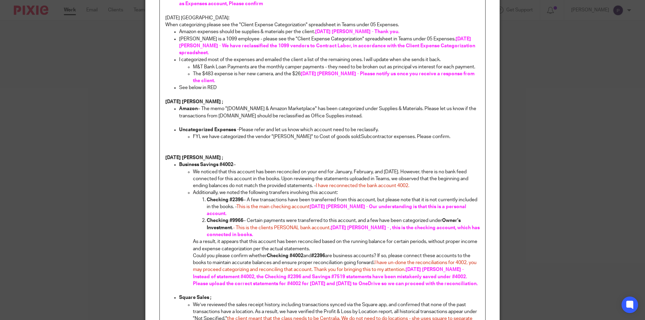
scroll to position [148, 0]
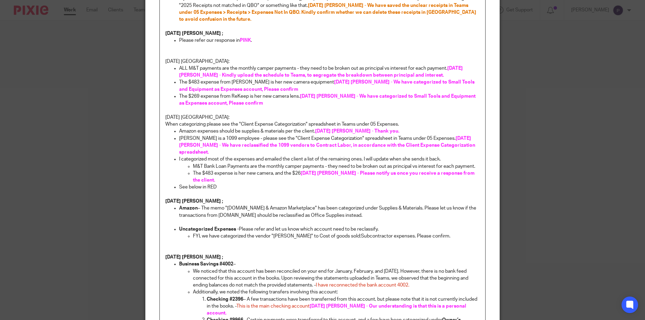
click at [277, 47] on p at bounding box center [322, 51] width 315 height 14
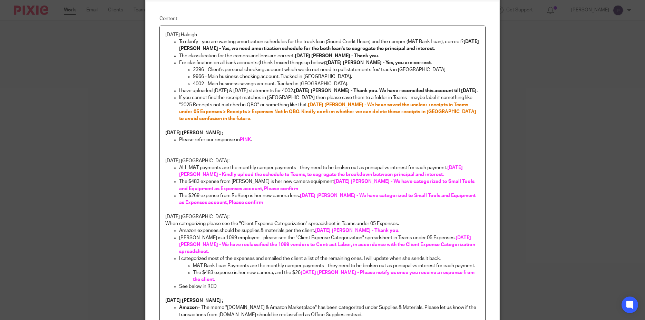
scroll to position [0, 0]
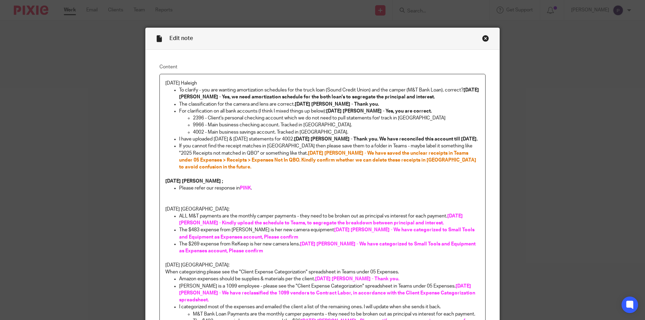
drag, startPoint x: 298, startPoint y: 139, endPoint x: 478, endPoint y: 139, distance: 179.9
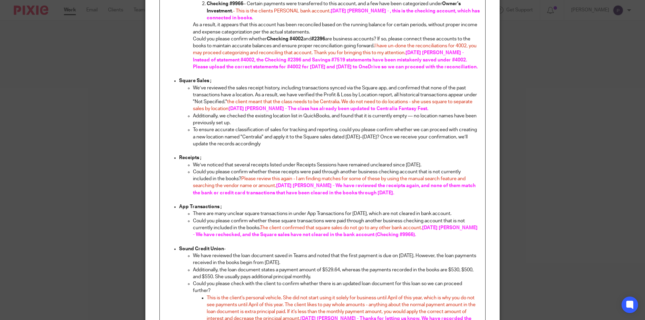
scroll to position [645, 0]
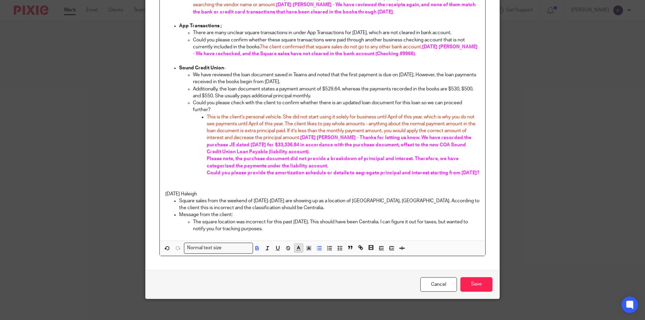
click at [297, 246] on polyline "button" at bounding box center [298, 247] width 2 height 3
click at [305, 261] on li "color:#E27300" at bounding box center [307, 263] width 5 height 5
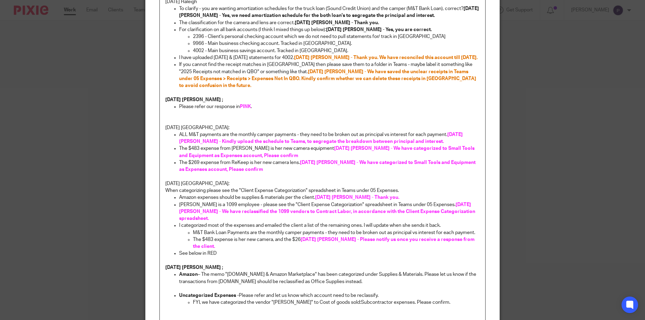
scroll to position [0, 0]
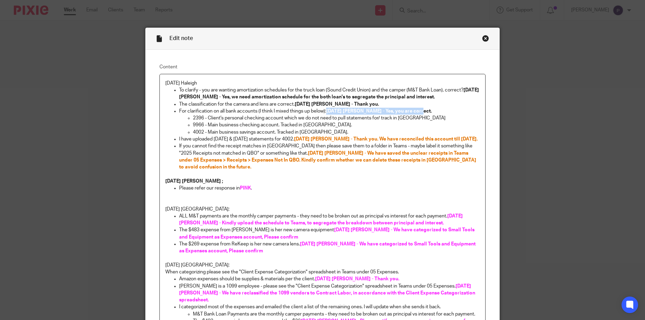
drag, startPoint x: 326, startPoint y: 112, endPoint x: 421, endPoint y: 112, distance: 94.6
click at [421, 112] on p "For clarification on all bank accounts (I think I mixed things up below): [DATE…" at bounding box center [329, 111] width 301 height 7
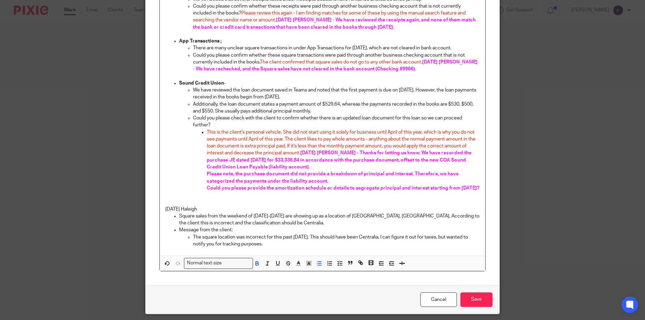
scroll to position [645, 0]
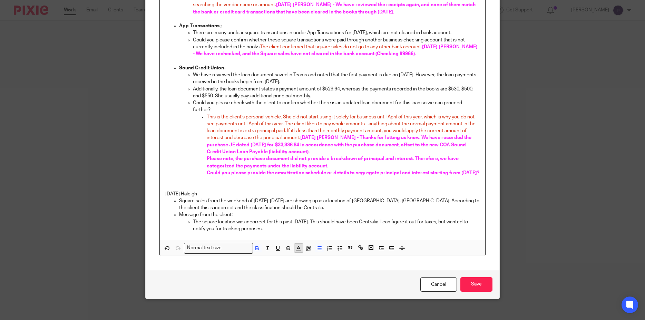
click at [296, 245] on icon "button" at bounding box center [299, 248] width 6 height 6
click at [305, 261] on li "color:#E27300" at bounding box center [307, 263] width 5 height 5
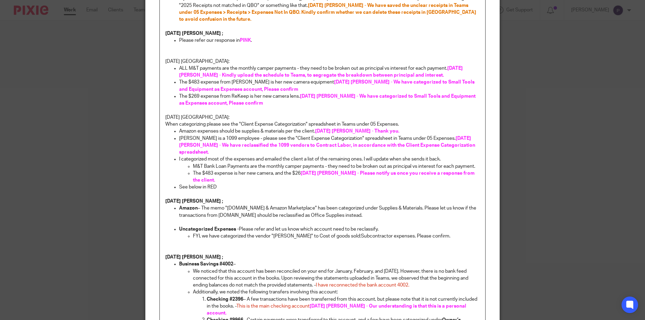
scroll to position [0, 0]
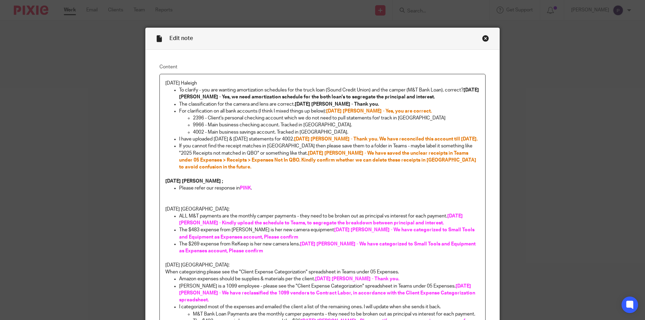
drag, startPoint x: 293, startPoint y: 105, endPoint x: 367, endPoint y: 104, distance: 73.5
click at [367, 104] on p "The classification for the camera and lens are correct. [DATE] [PERSON_NAME] - …" at bounding box center [329, 104] width 301 height 7
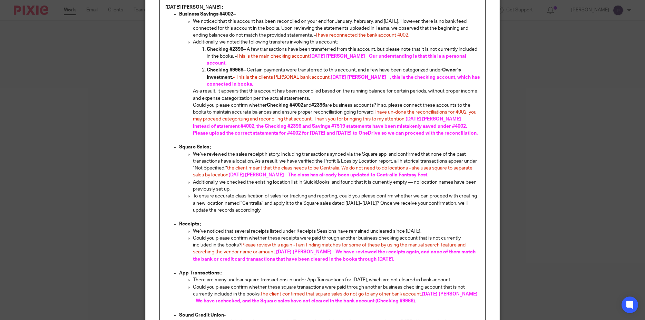
scroll to position [630, 0]
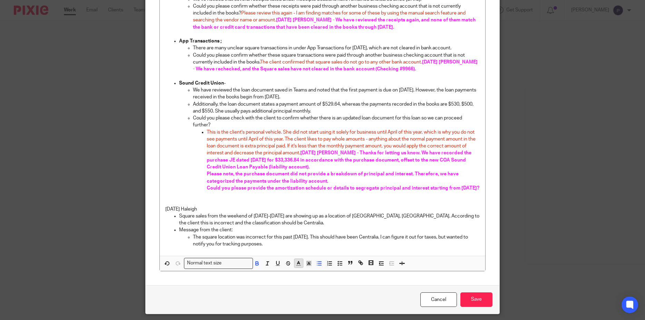
click at [298, 263] on line "button" at bounding box center [299, 263] width 2 height 0
click at [305, 277] on li "color:#E27300" at bounding box center [307, 279] width 5 height 5
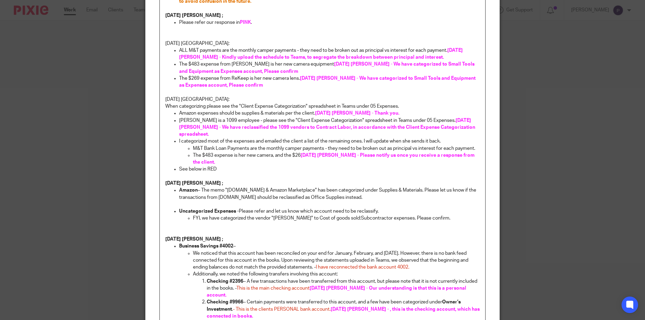
scroll to position [0, 0]
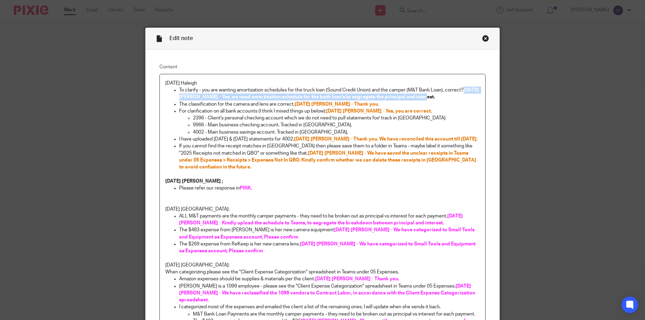
drag, startPoint x: 176, startPoint y: 97, endPoint x: 437, endPoint y: 98, distance: 261.0
click at [437, 98] on ul "To clarify - you are wanting amortization schedules for the truck loan (Sound C…" at bounding box center [322, 94] width 315 height 14
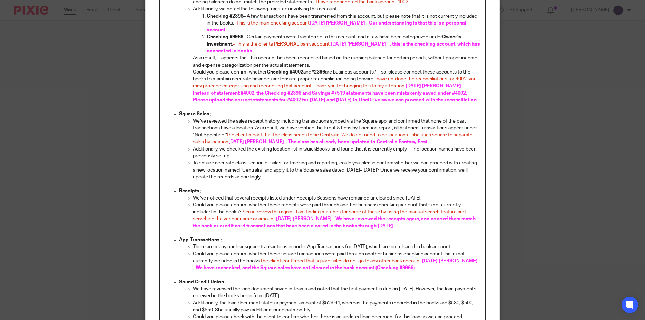
scroll to position [645, 0]
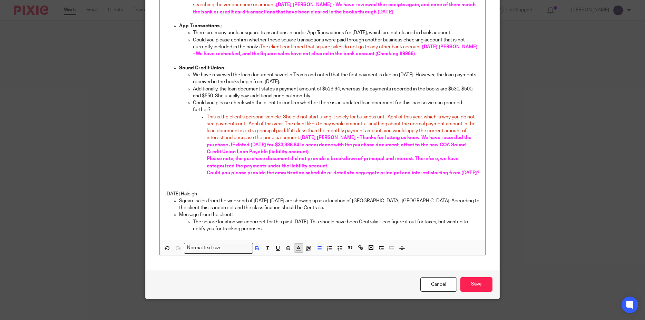
click at [298, 245] on icon "button" at bounding box center [299, 248] width 6 height 6
click at [305, 261] on li "color:#E27300" at bounding box center [307, 263] width 5 height 5
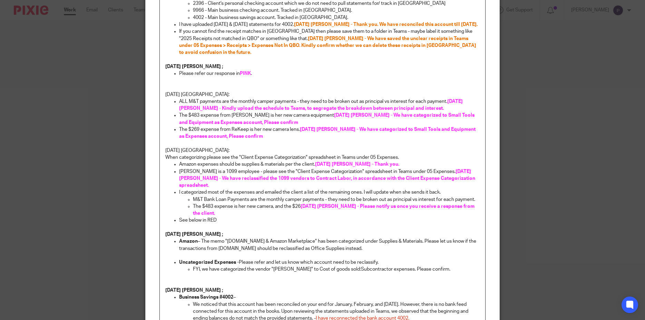
scroll to position [0, 0]
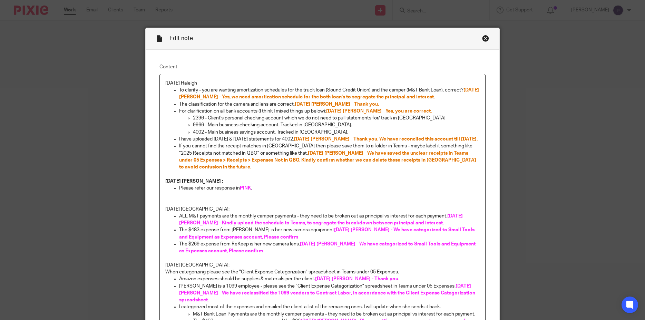
click at [229, 144] on p "If you cannot find the receipt matches in [GEOGRAPHIC_DATA] then please save th…" at bounding box center [329, 157] width 301 height 28
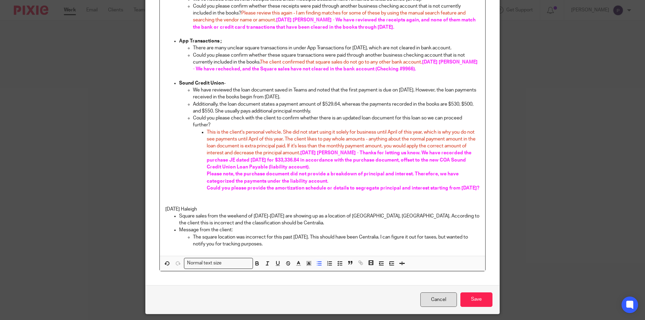
scroll to position [645, 0]
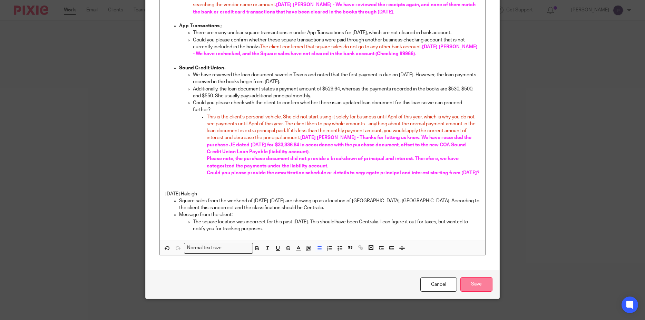
click at [470, 277] on input "Save" at bounding box center [477, 284] width 32 height 15
